Goal: Find specific page/section: Find specific page/section

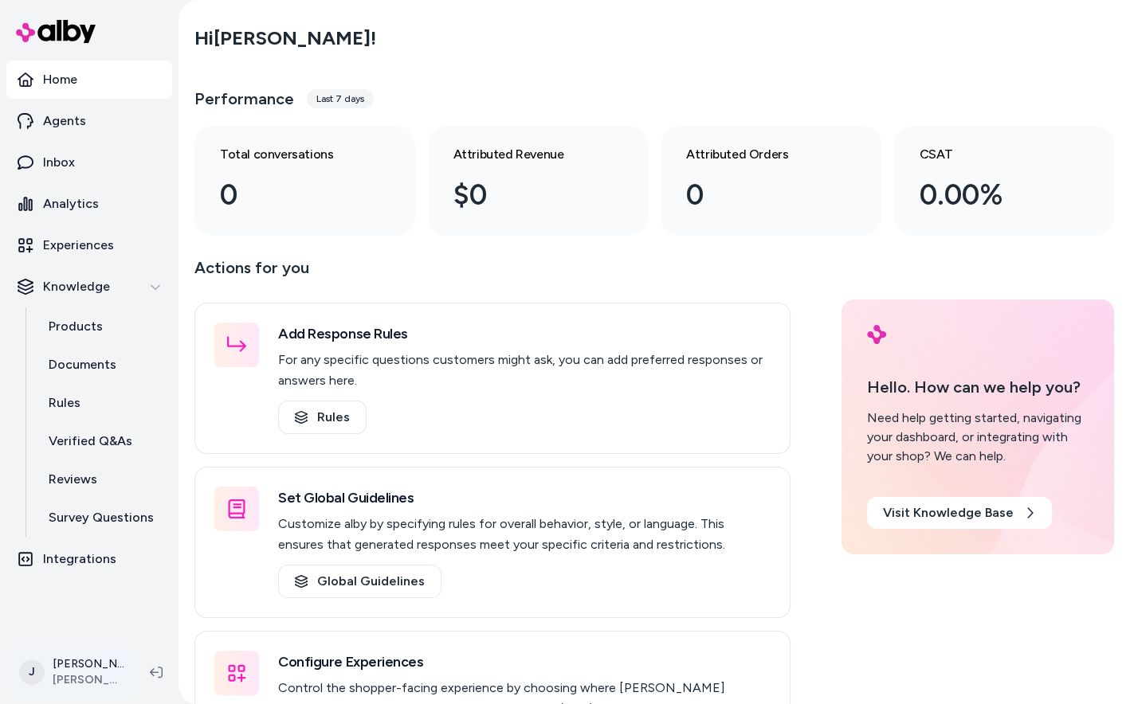
click at [84, 677] on html "Home Agents Inbox Analytics Experiences Knowledge Products Documents Rules Veri…" at bounding box center [565, 352] width 1130 height 704
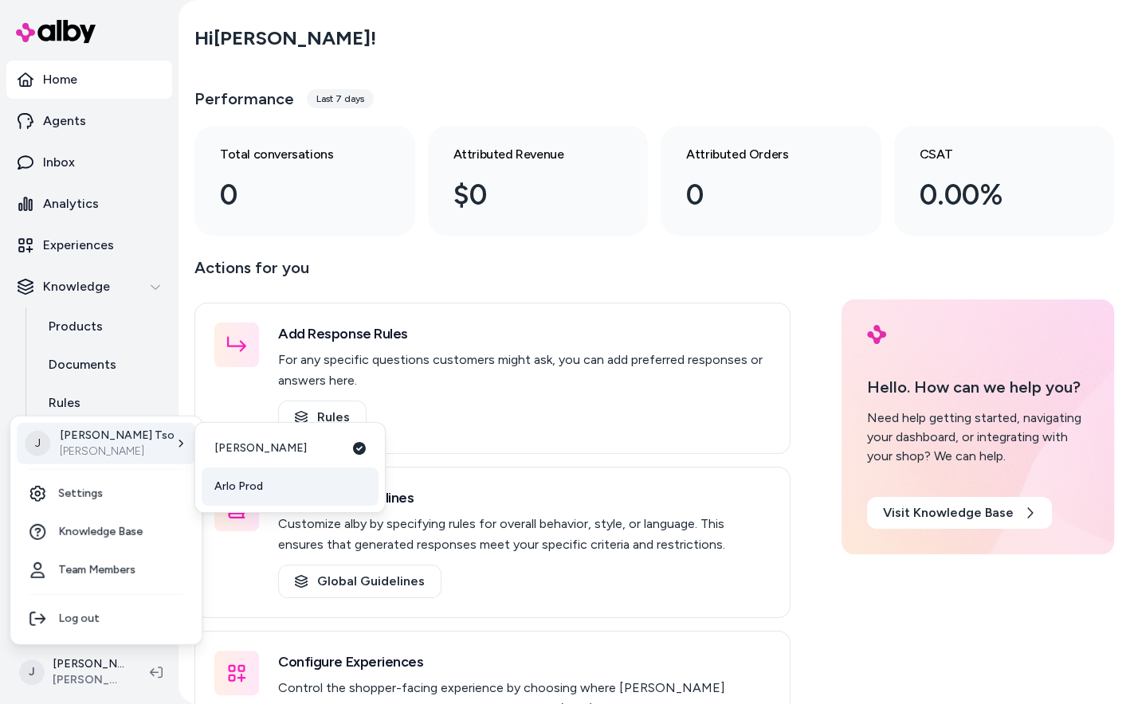
click at [259, 482] on span "Arlo Prod" at bounding box center [238, 487] width 49 height 16
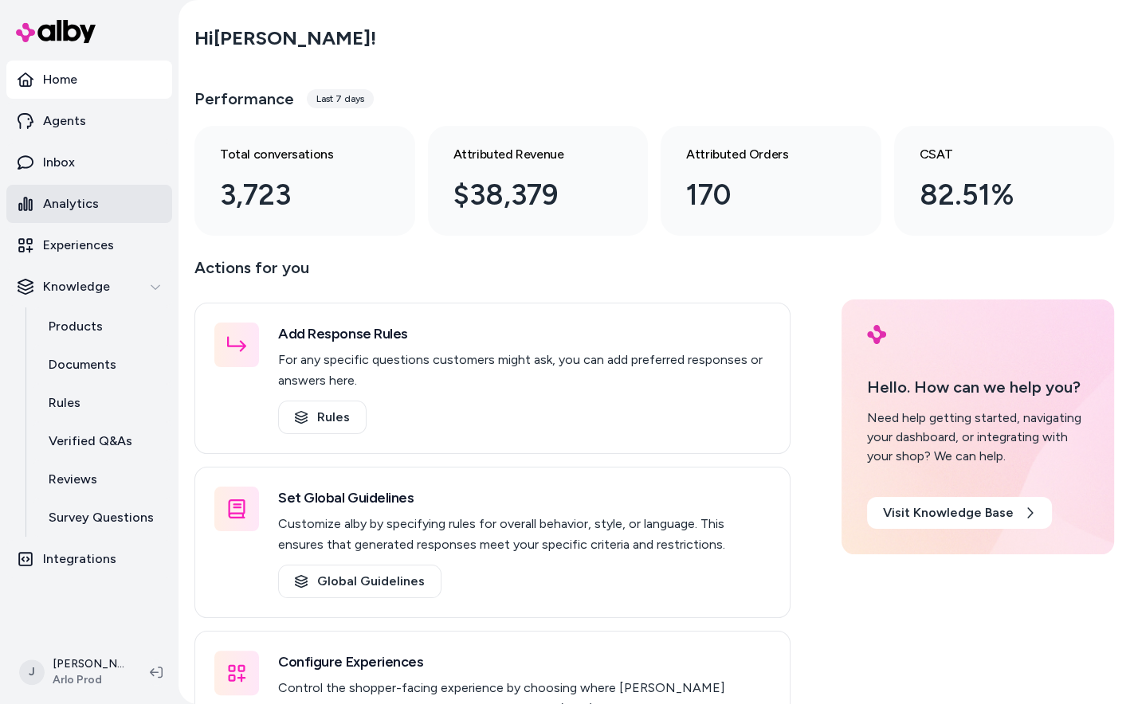
click at [62, 194] on p "Analytics" at bounding box center [71, 203] width 56 height 19
